Goal: Task Accomplishment & Management: Complete application form

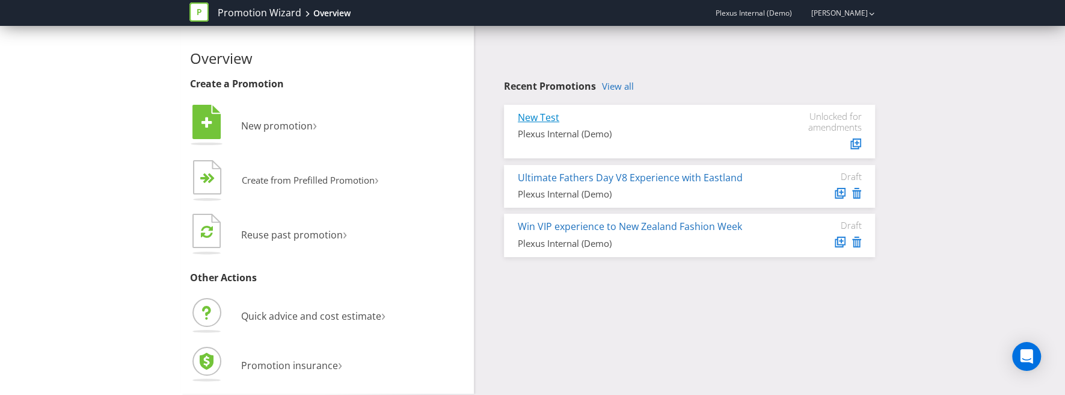
click at [550, 118] on link "New Test" at bounding box center [538, 117] width 41 height 13
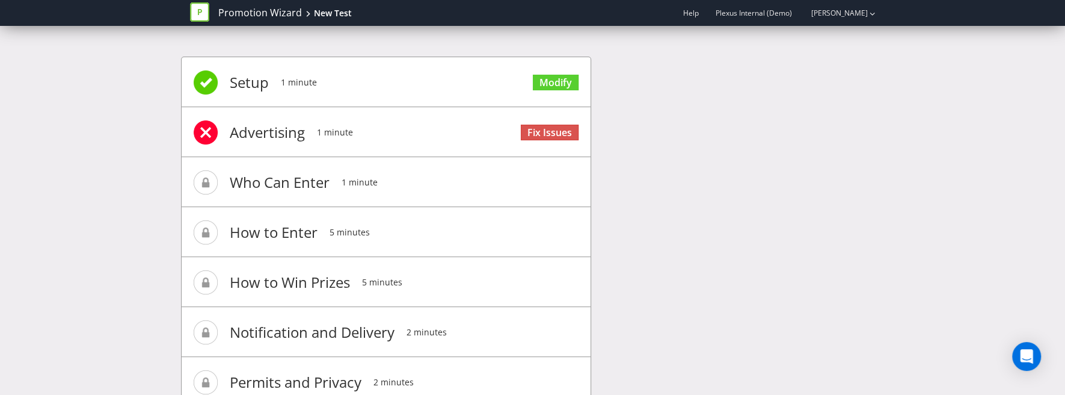
click at [530, 120] on span "Fix Issues" at bounding box center [550, 131] width 58 height 48
click at [243, 14] on link "Promotion Wizard" at bounding box center [260, 13] width 84 height 14
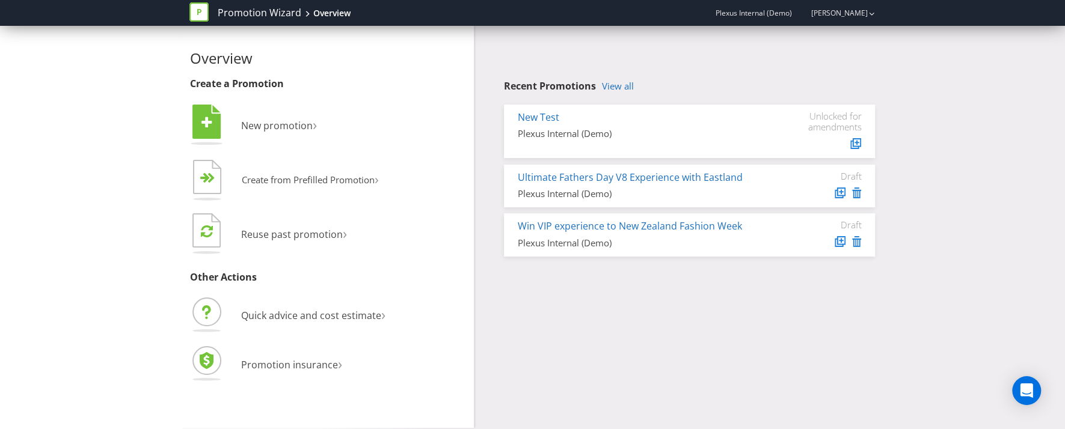
click at [623, 212] on div "New Test Plexus Internal (Demo) Unlocked for amendments Ultimate Fathers Day V8…" at bounding box center [689, 181] width 371 height 152
click at [600, 177] on link "Ultimate Fathers Day V8 Experience with Eastland" at bounding box center [630, 177] width 225 height 13
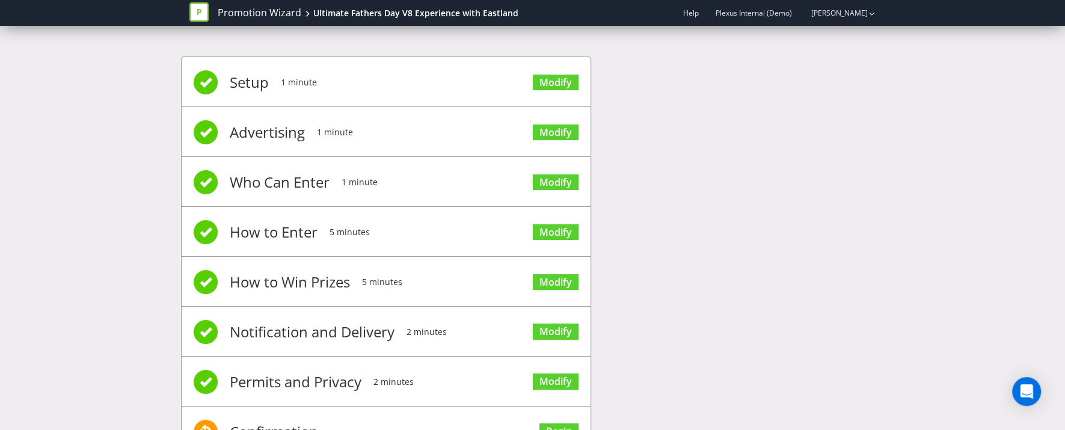
scroll to position [53, 0]
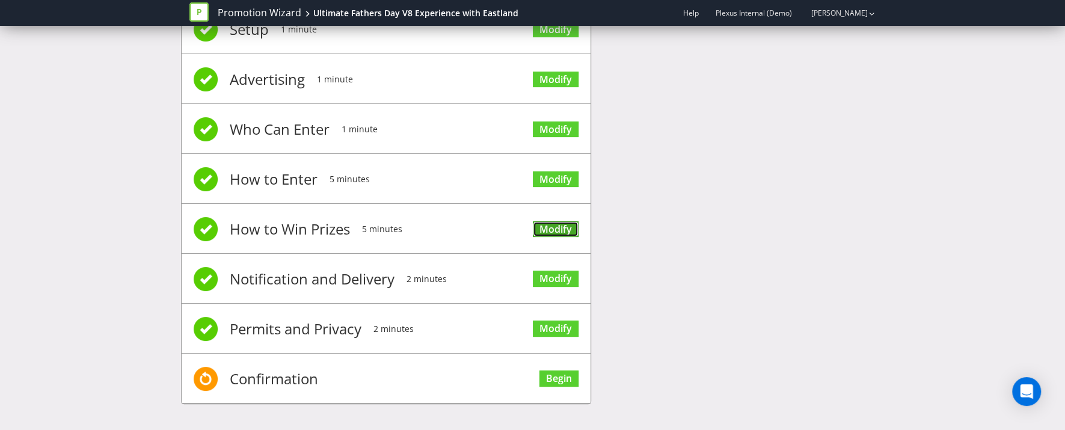
click at [562, 225] on link "Modify" at bounding box center [556, 229] width 46 height 16
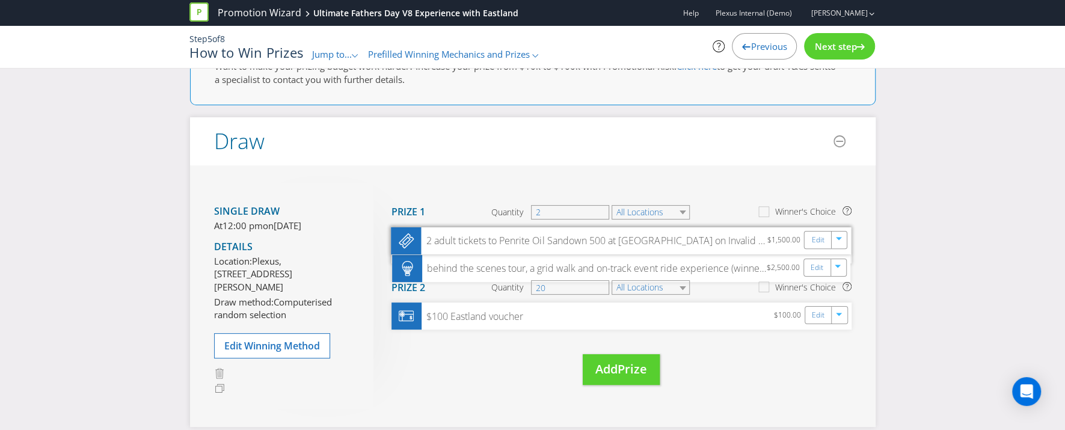
scroll to position [96, 0]
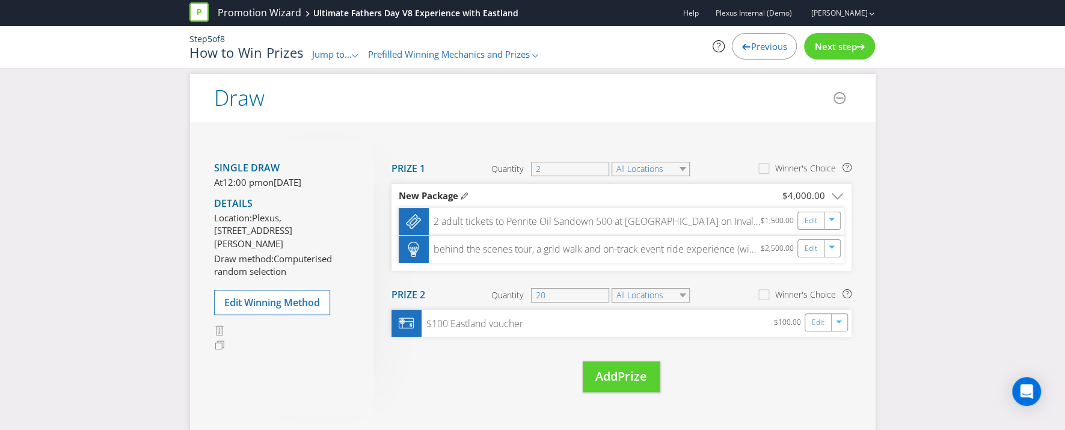
click at [277, 331] on div "Single draw At 12:00 pm [DATE][DATE] Details Location: [GEOGRAPHIC_DATA][STREET…" at bounding box center [293, 278] width 159 height 276
click at [277, 309] on span "Edit Winning Method" at bounding box center [272, 302] width 96 height 13
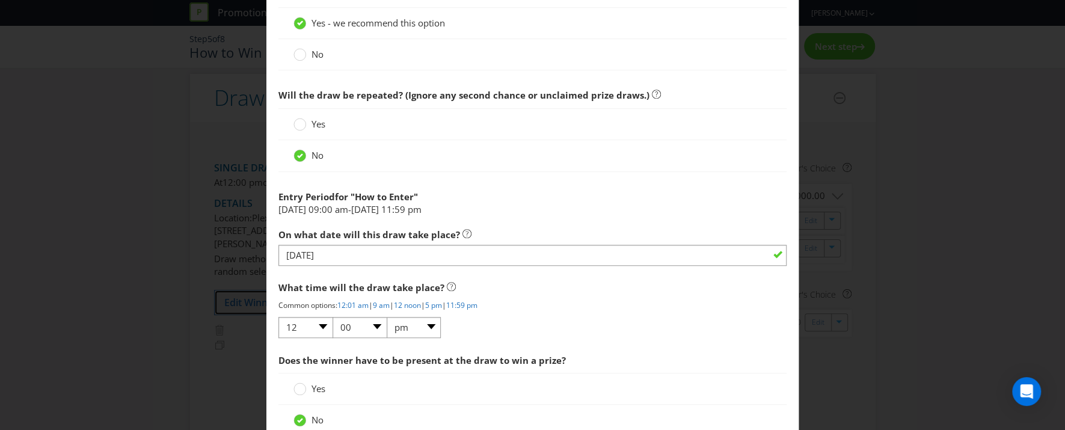
scroll to position [585, 0]
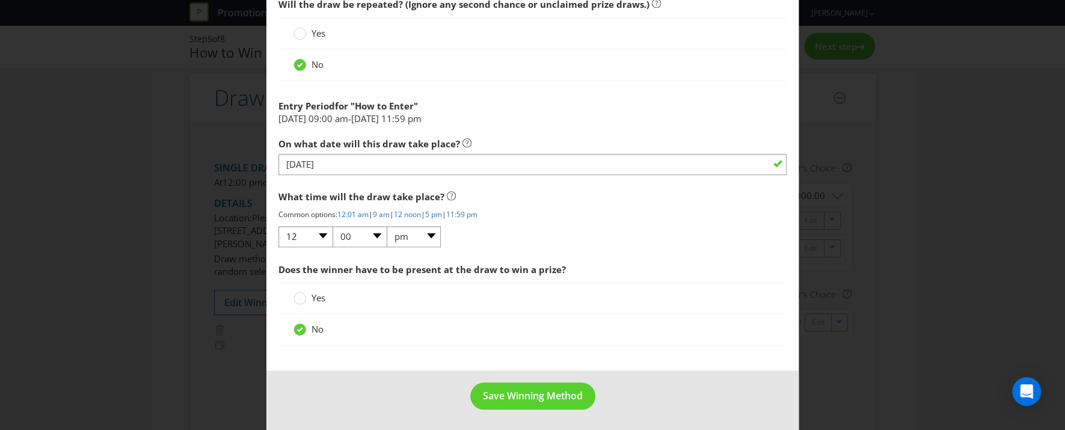
click at [847, 268] on div "Edit Winning Method How to Enter Win Draw to enter How will the winners be sele…" at bounding box center [532, 215] width 1065 height 430
click at [855, 100] on div "Edit Winning Method How to Enter Win Draw to enter How will the winners be sele…" at bounding box center [532, 215] width 1065 height 430
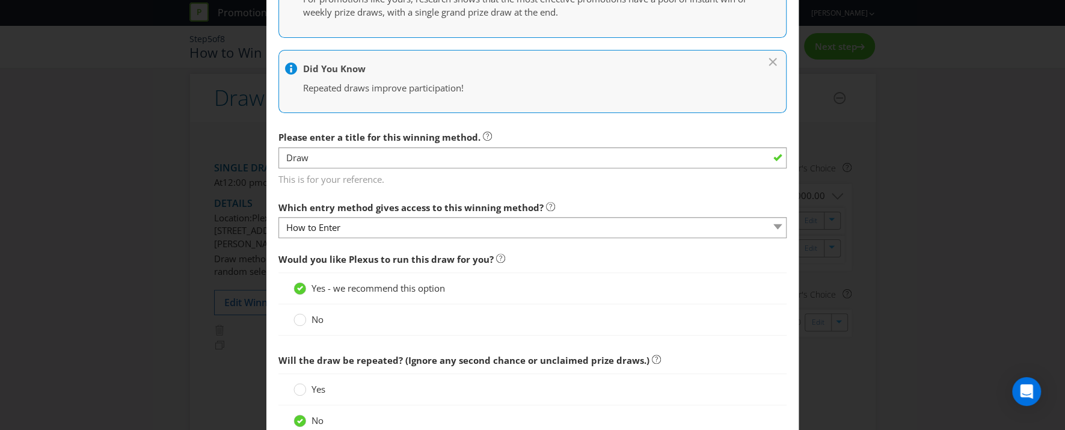
scroll to position [249, 0]
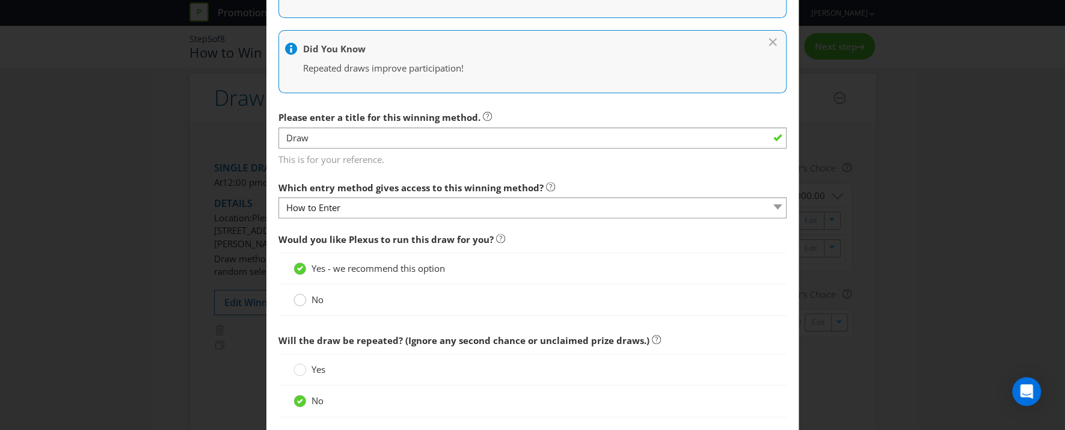
click at [298, 300] on circle at bounding box center [300, 300] width 12 height 12
click at [0, 0] on input "No" at bounding box center [0, 0] width 0 height 0
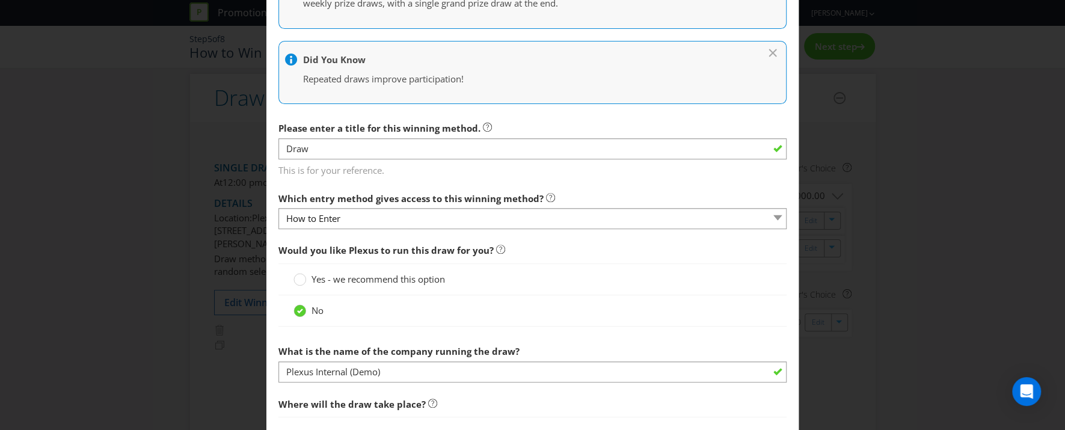
scroll to position [0, 0]
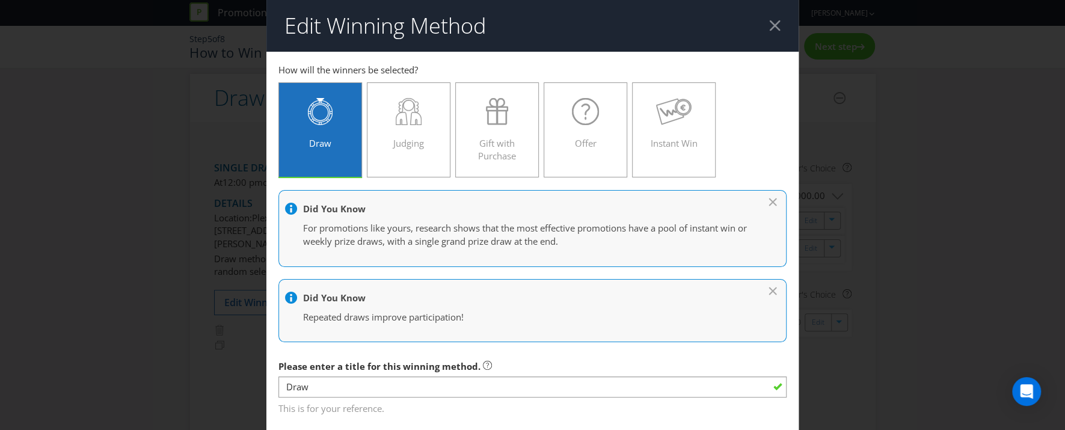
click at [779, 27] on div at bounding box center [774, 25] width 11 height 11
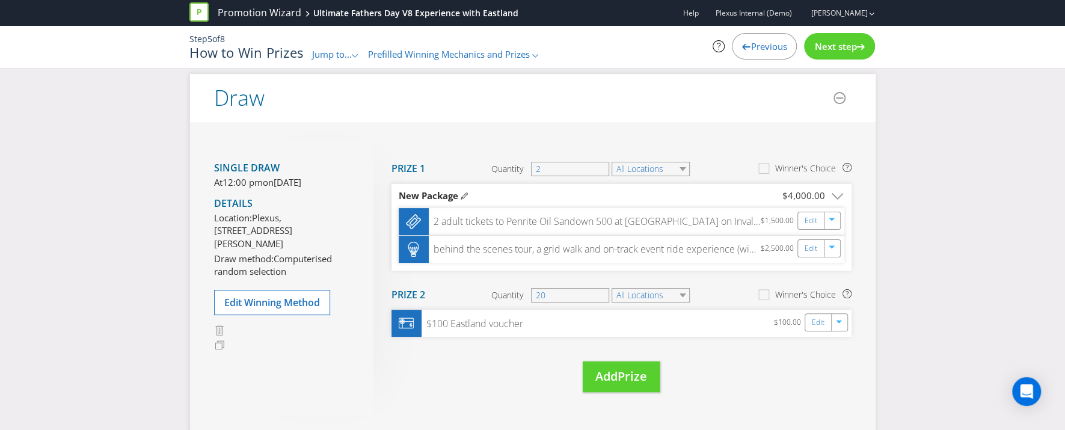
click at [839, 45] on span "Next step" at bounding box center [835, 46] width 42 height 12
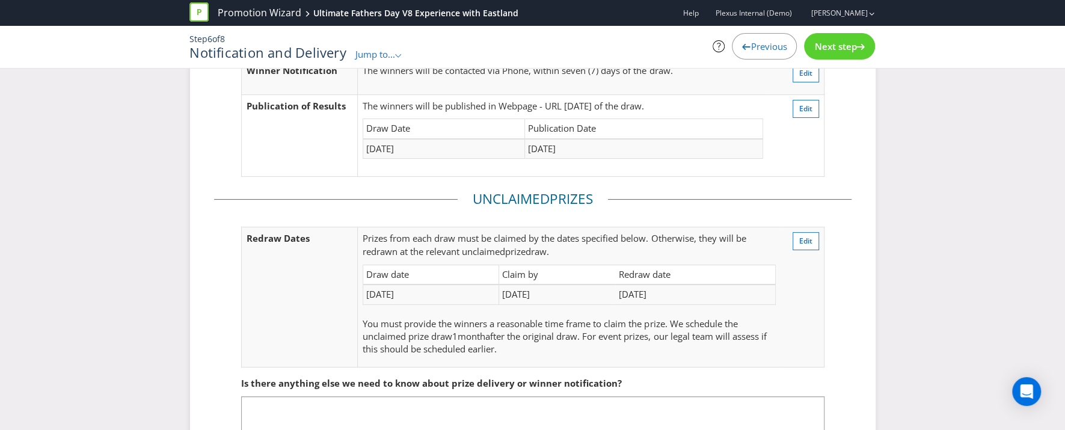
click at [372, 59] on span "Jump to..." at bounding box center [375, 54] width 40 height 12
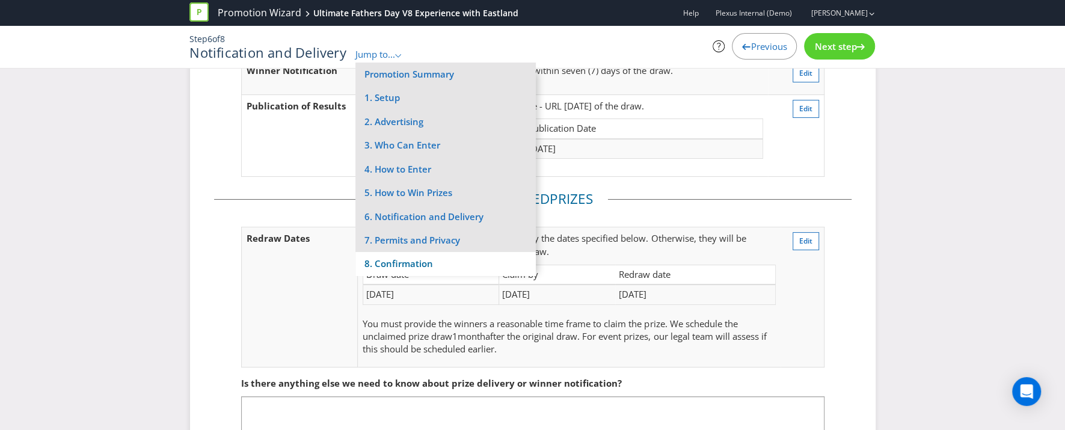
click at [432, 263] on li "8. Confirmation" at bounding box center [445, 263] width 180 height 23
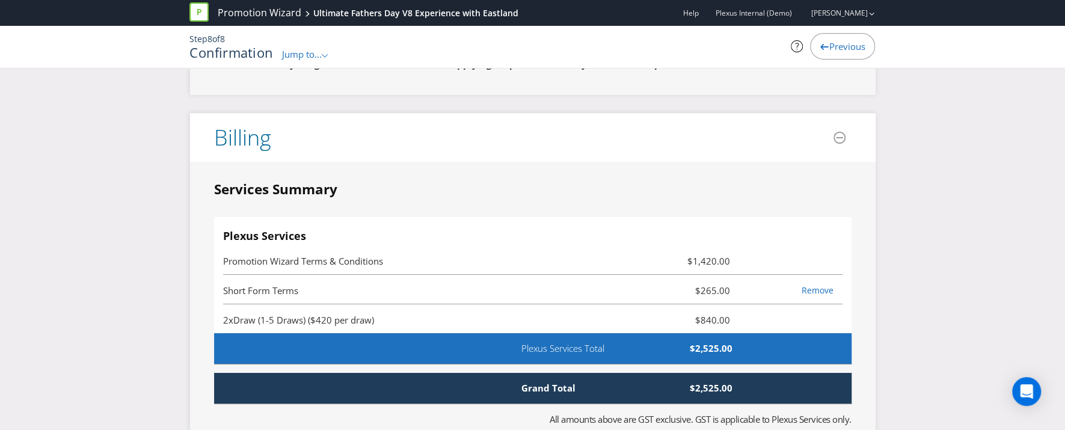
scroll to position [3022, 0]
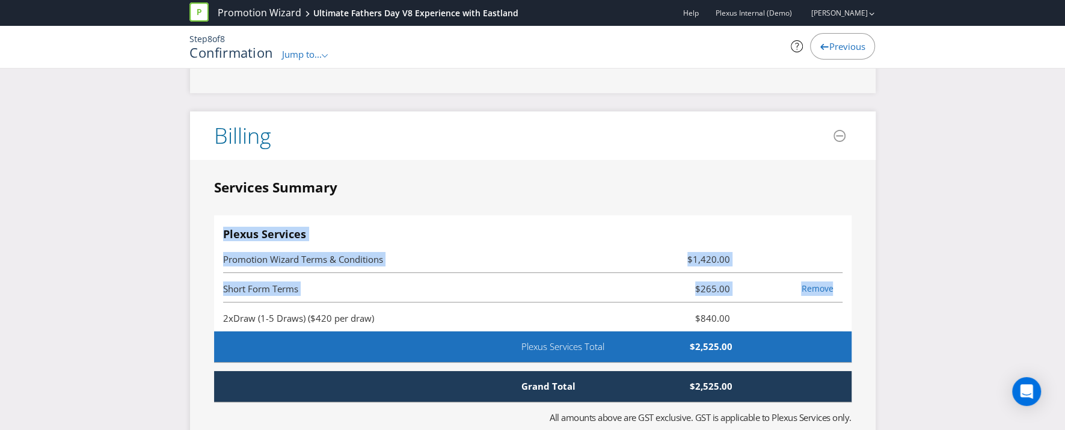
drag, startPoint x: 220, startPoint y: 226, endPoint x: 746, endPoint y: 318, distance: 534.3
click at [746, 318] on div "Plexus Services Promotion Wizard Terms & Conditions $1,420.00 Short Form Terms …" at bounding box center [533, 273] width 638 height 117
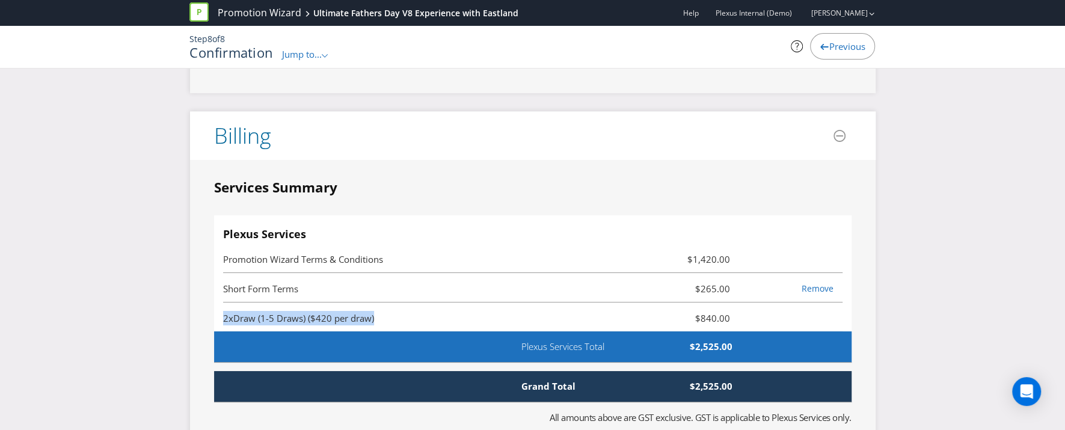
drag, startPoint x: 740, startPoint y: 320, endPoint x: 648, endPoint y: 323, distance: 92.7
click at [632, 307] on li "2x Draw (1-5 Draws) ($420 per draw) $840.00" at bounding box center [532, 317] width 619 height 29
drag, startPoint x: 377, startPoint y: 311, endPoint x: 390, endPoint y: 311, distance: 13.8
click at [377, 311] on span "2x Draw (1-5 Draws) ($420 per draw)" at bounding box center [429, 318] width 413 height 14
drag, startPoint x: 404, startPoint y: 311, endPoint x: 218, endPoint y: 309, distance: 185.9
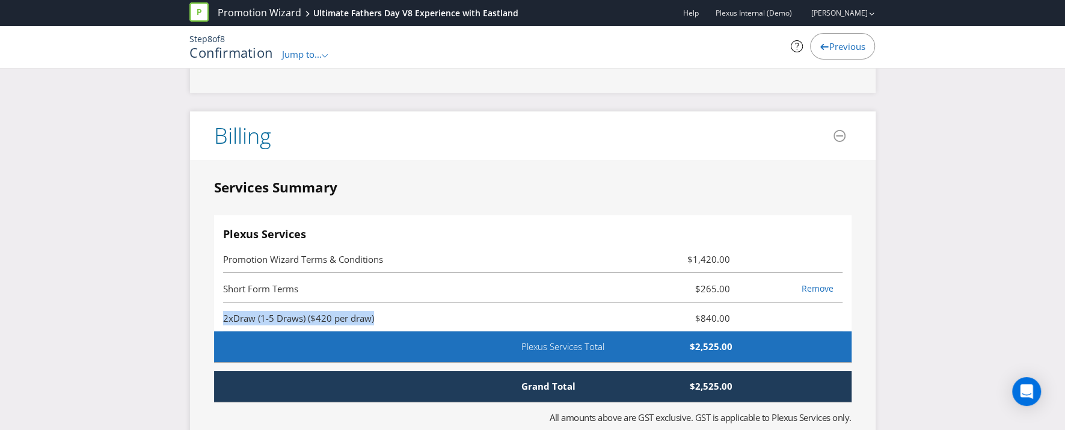
click at [219, 309] on div "Plexus Services Promotion Wizard Terms & Conditions $1,420.00 Short Form Terms …" at bounding box center [533, 273] width 638 height 117
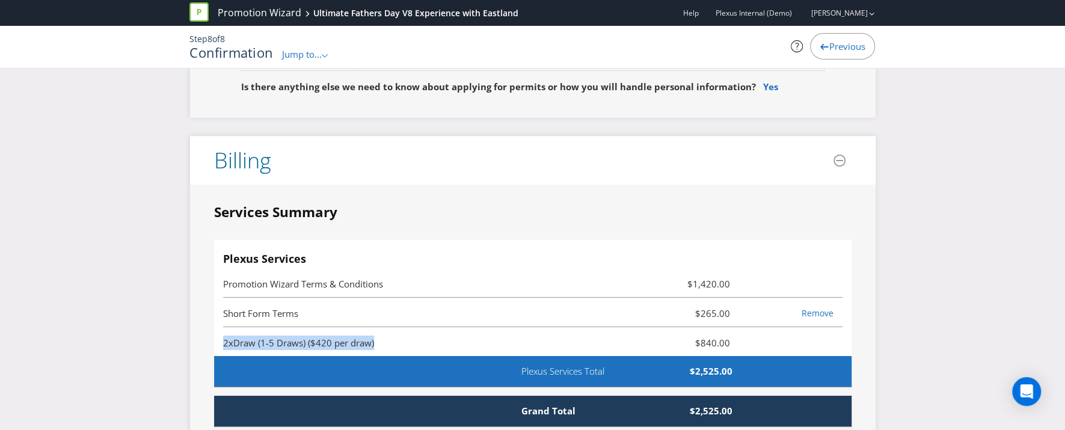
scroll to position [2995, 0]
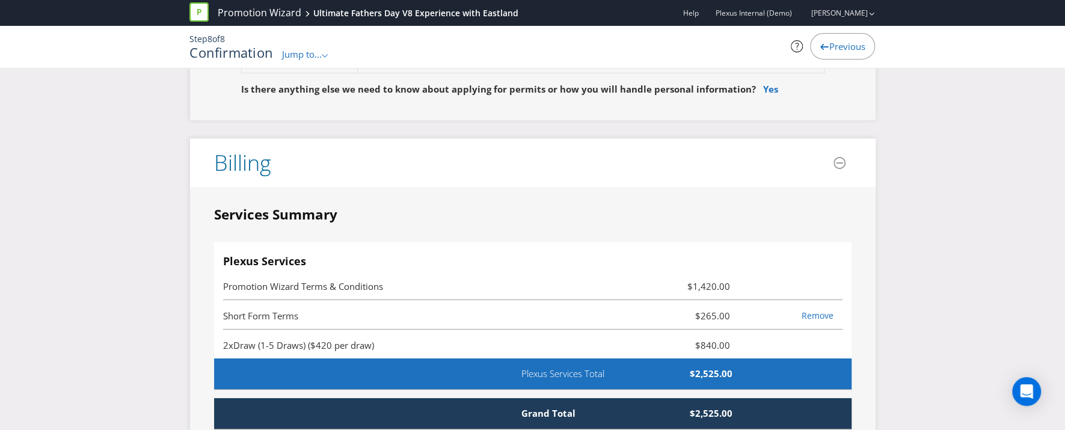
click at [390, 338] on span "2x Draw (1-5 Draws) ($420 per draw)" at bounding box center [429, 345] width 413 height 14
drag, startPoint x: 390, startPoint y: 341, endPoint x: 199, endPoint y: 335, distance: 191.4
click at [268, 339] on span "Draw (1-5 Draws) ($420 per draw)" at bounding box center [303, 345] width 141 height 12
drag, startPoint x: 262, startPoint y: 338, endPoint x: 438, endPoint y: 341, distance: 176.2
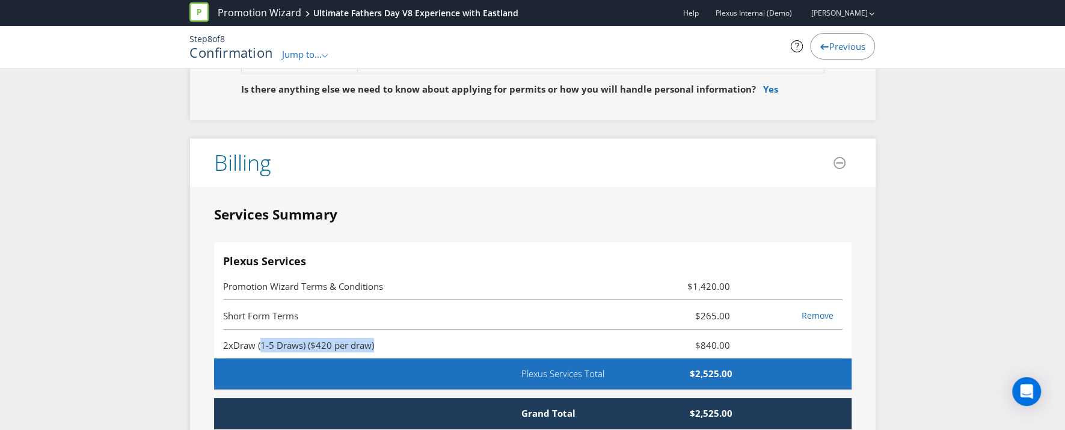
click at [438, 341] on span "2x Draw (1-5 Draws) ($420 per draw)" at bounding box center [429, 345] width 413 height 14
drag, startPoint x: 257, startPoint y: 338, endPoint x: 477, endPoint y: 342, distance: 219.6
click at [477, 342] on span "2x Draw (1-5 Draws) ($420 per draw)" at bounding box center [429, 345] width 413 height 14
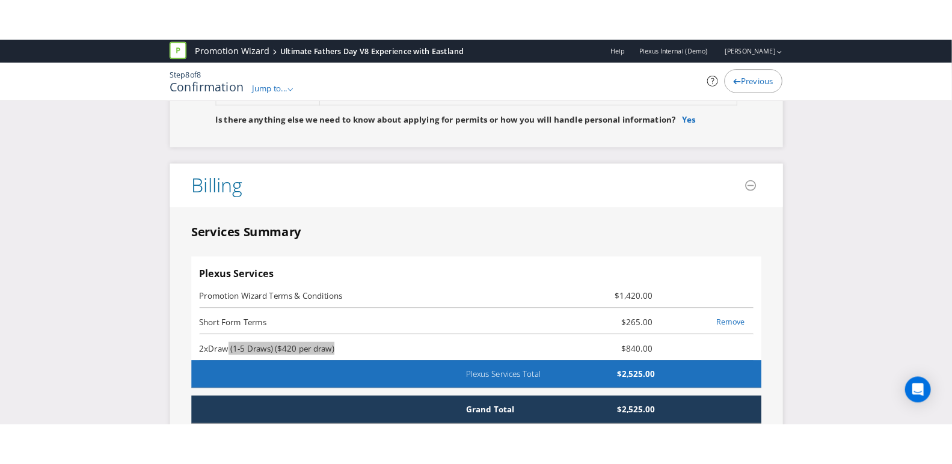
scroll to position [2995, 0]
